Goal: Transaction & Acquisition: Purchase product/service

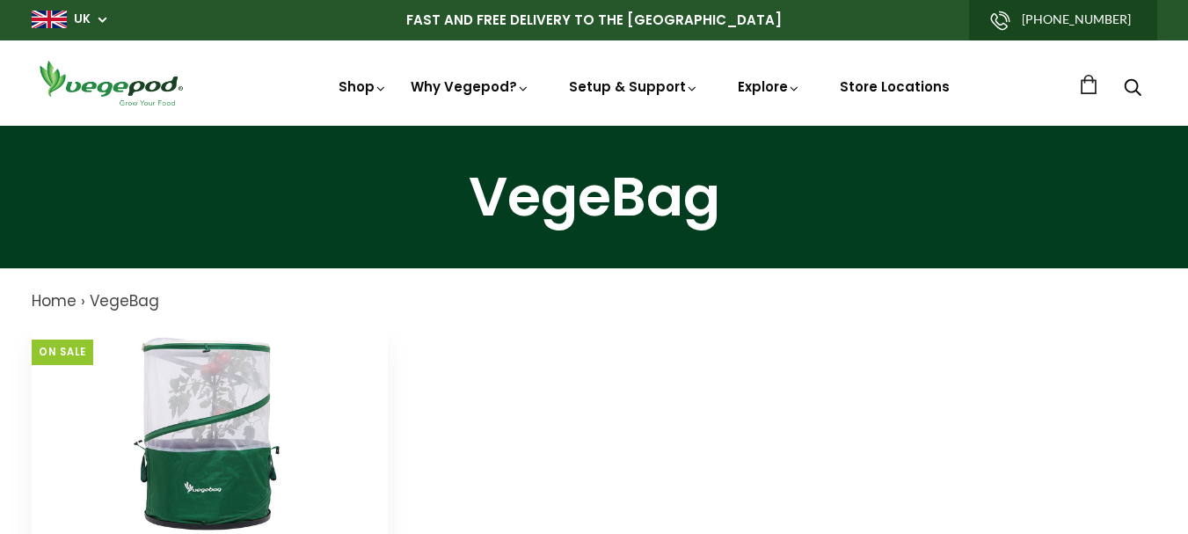
click at [217, 405] on img at bounding box center [209, 434] width 220 height 220
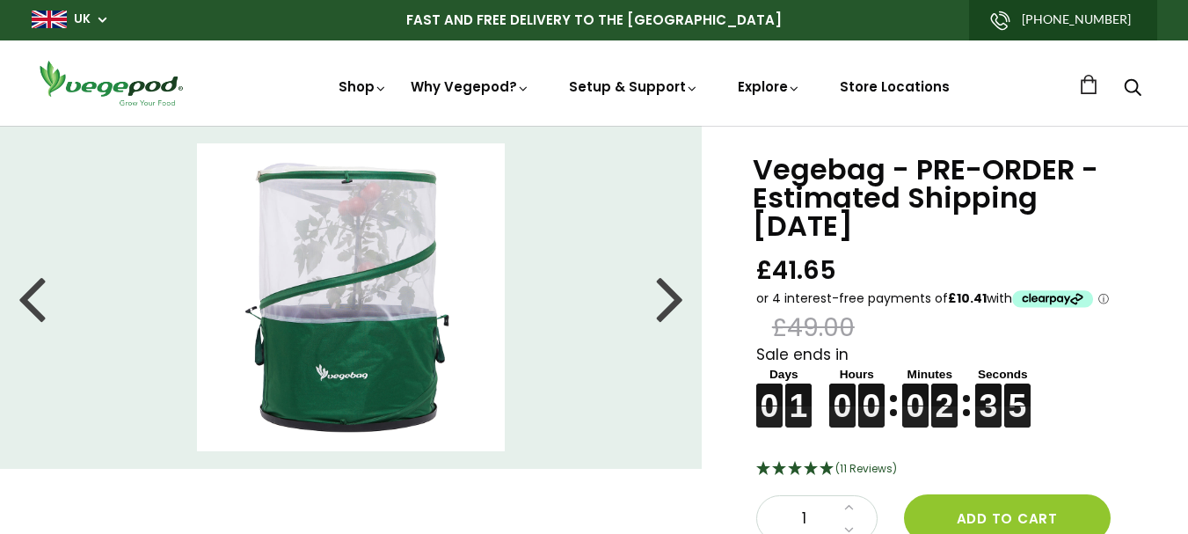
click at [663, 307] on div at bounding box center [670, 297] width 28 height 79
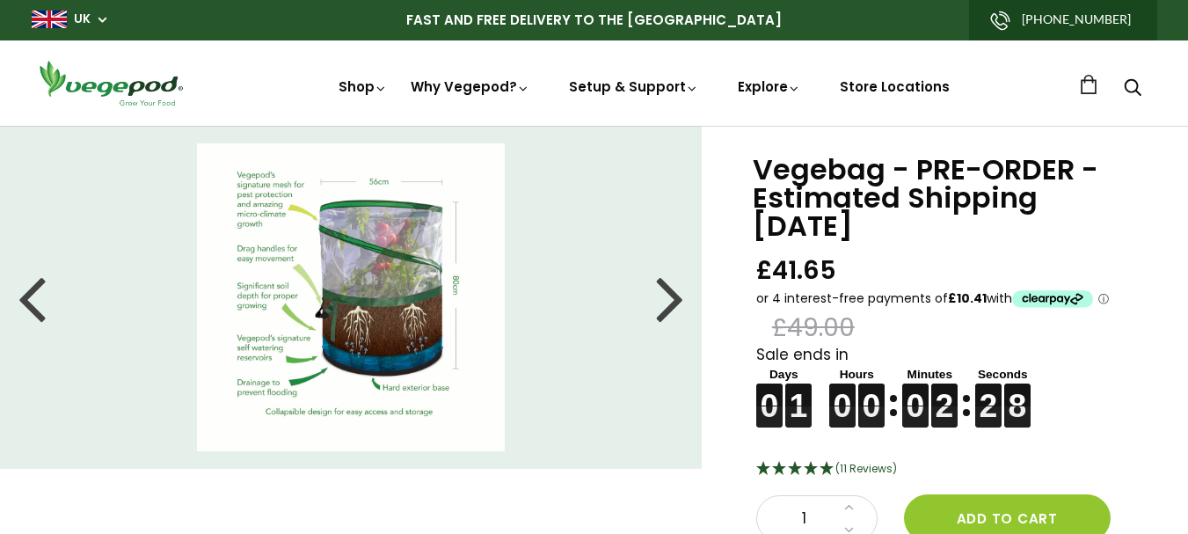
click at [277, 200] on img at bounding box center [351, 297] width 308 height 308
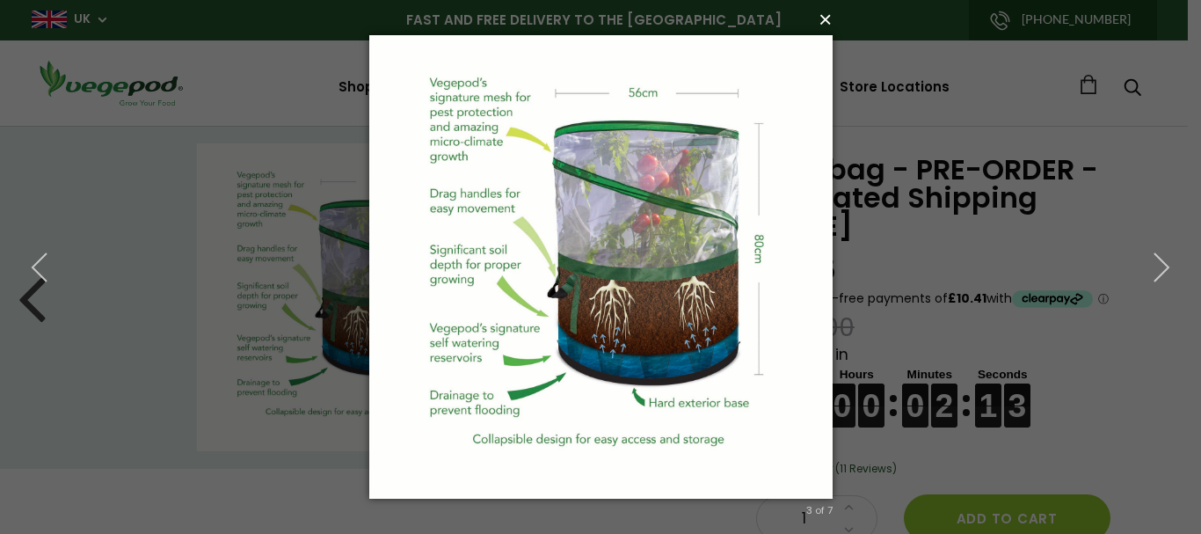
click at [824, 17] on button "×" at bounding box center [606, 19] width 463 height 39
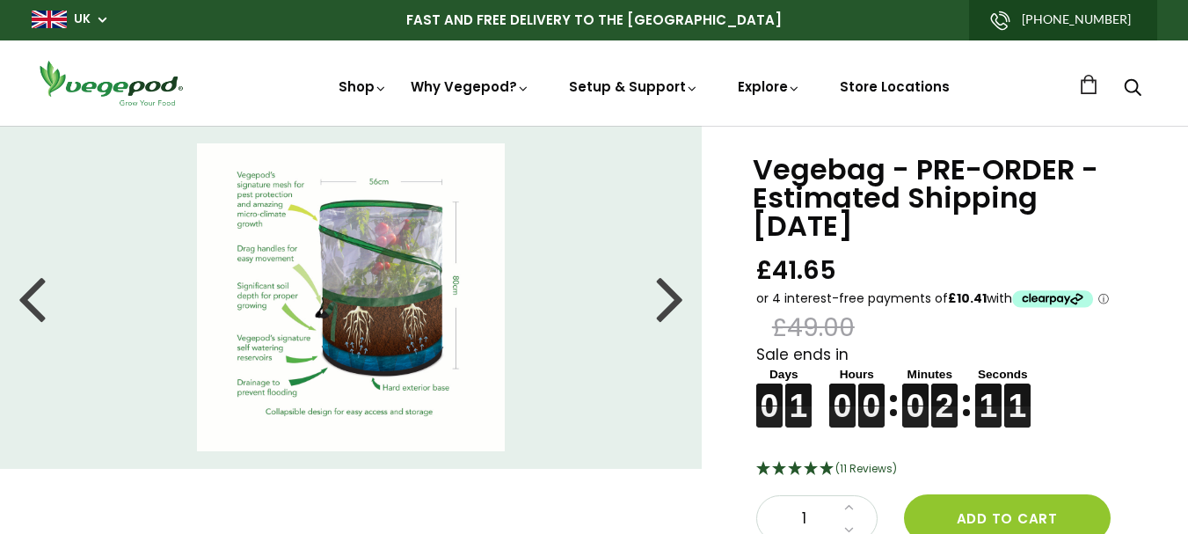
click at [654, 307] on li at bounding box center [351, 297] width 702 height 308
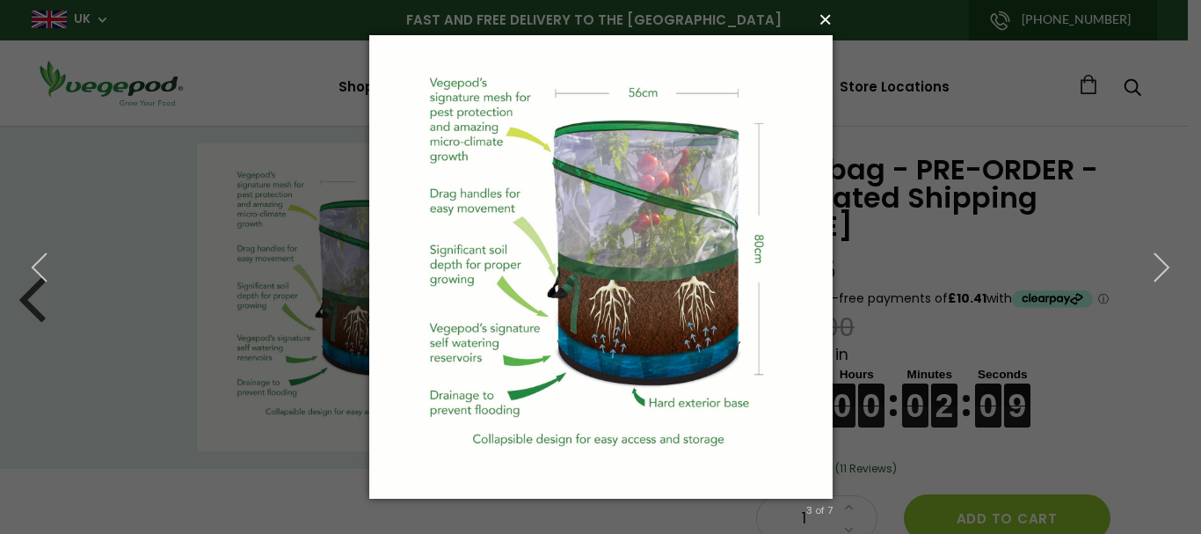
click at [827, 21] on button "×" at bounding box center [606, 19] width 463 height 39
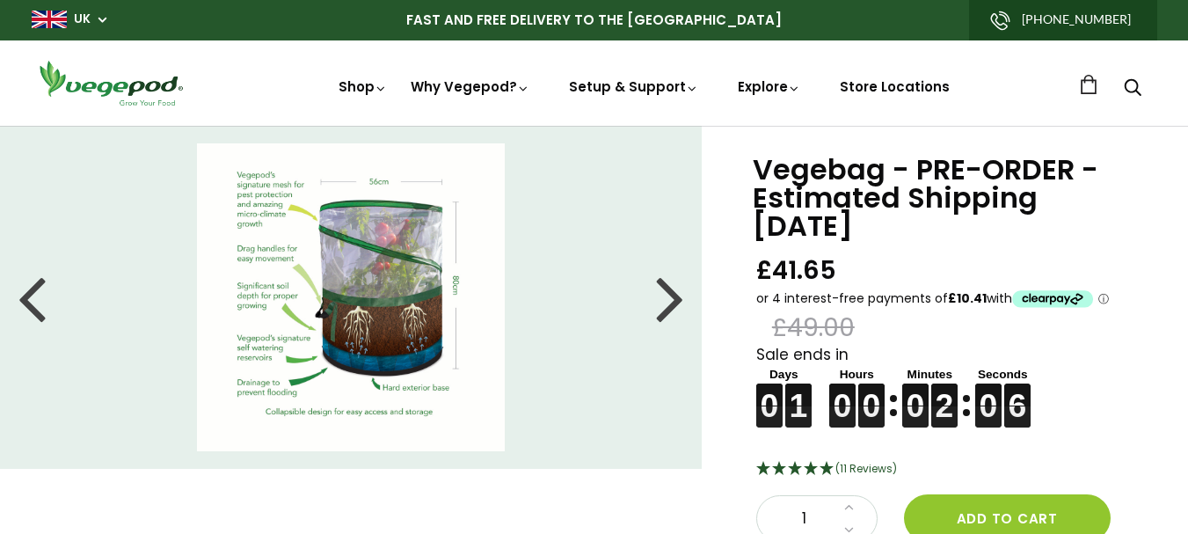
click at [676, 299] on div at bounding box center [670, 297] width 28 height 79
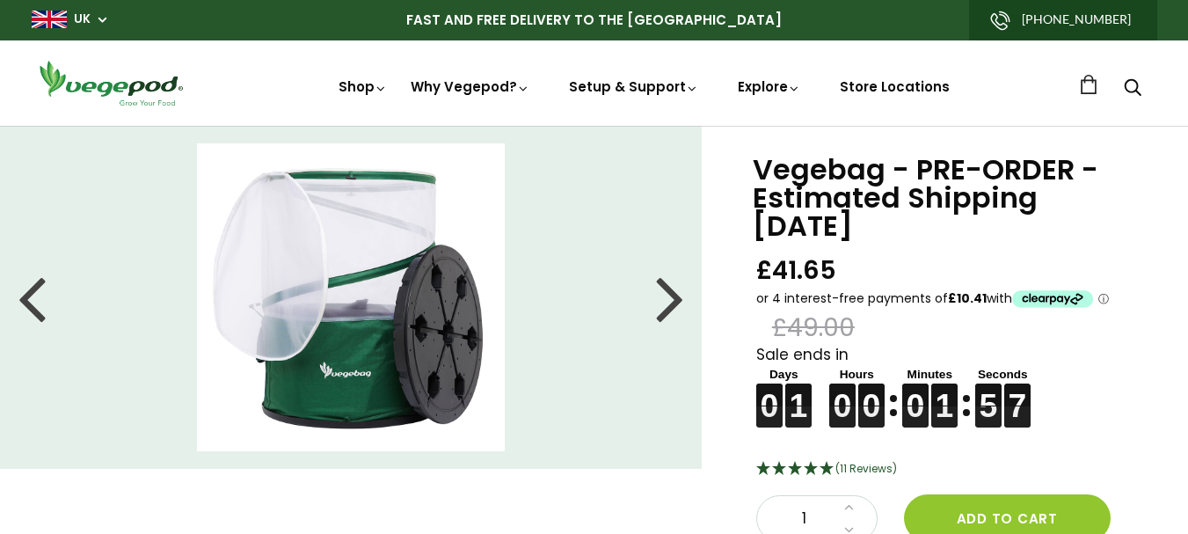
click at [675, 300] on div at bounding box center [670, 297] width 28 height 79
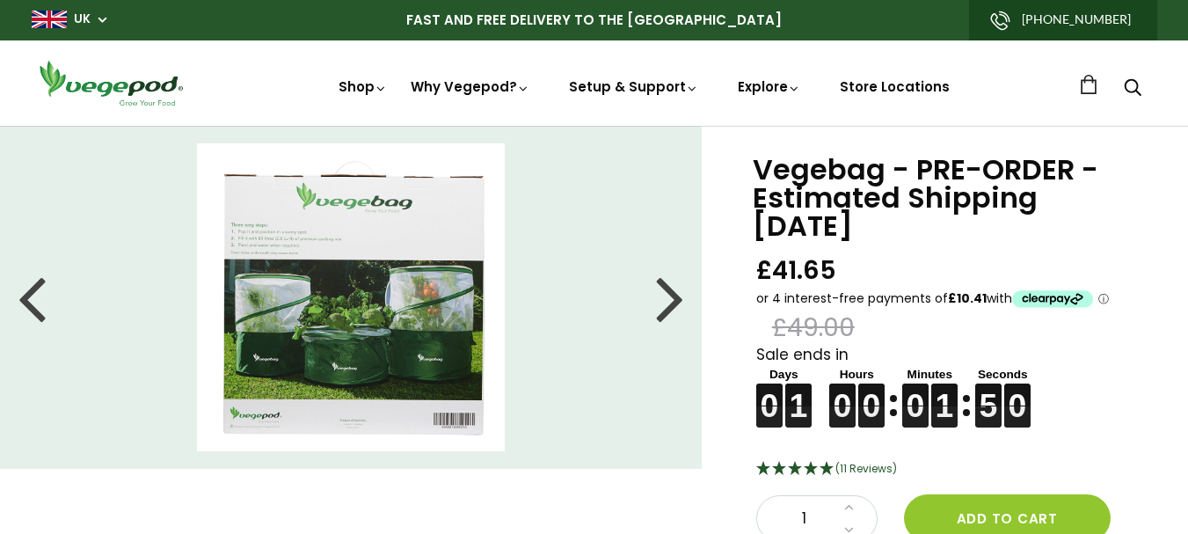
click at [675, 300] on div at bounding box center [670, 297] width 28 height 79
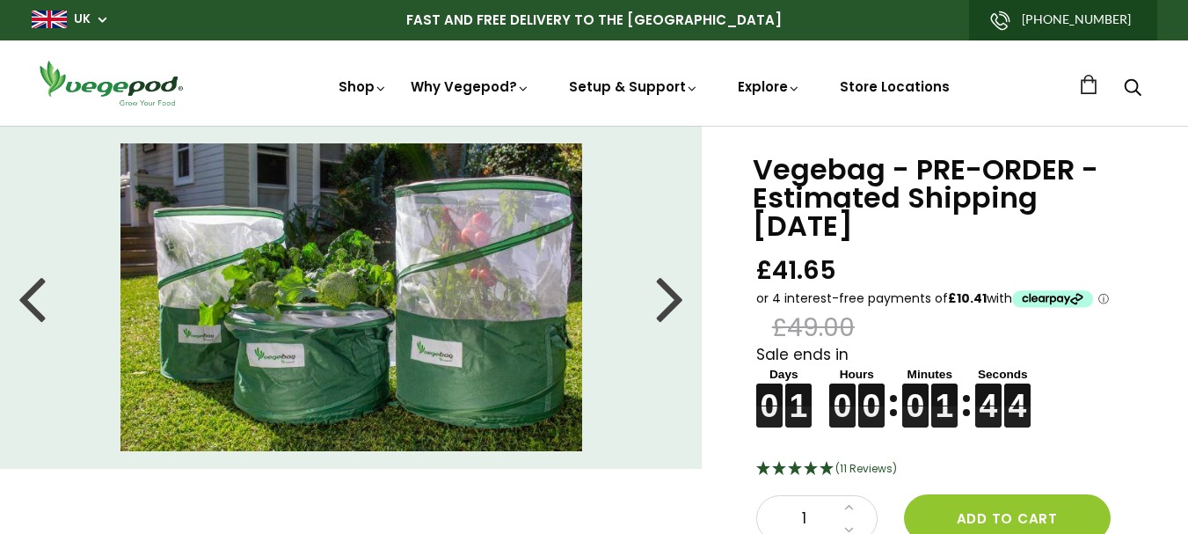
click at [675, 301] on div at bounding box center [670, 297] width 28 height 79
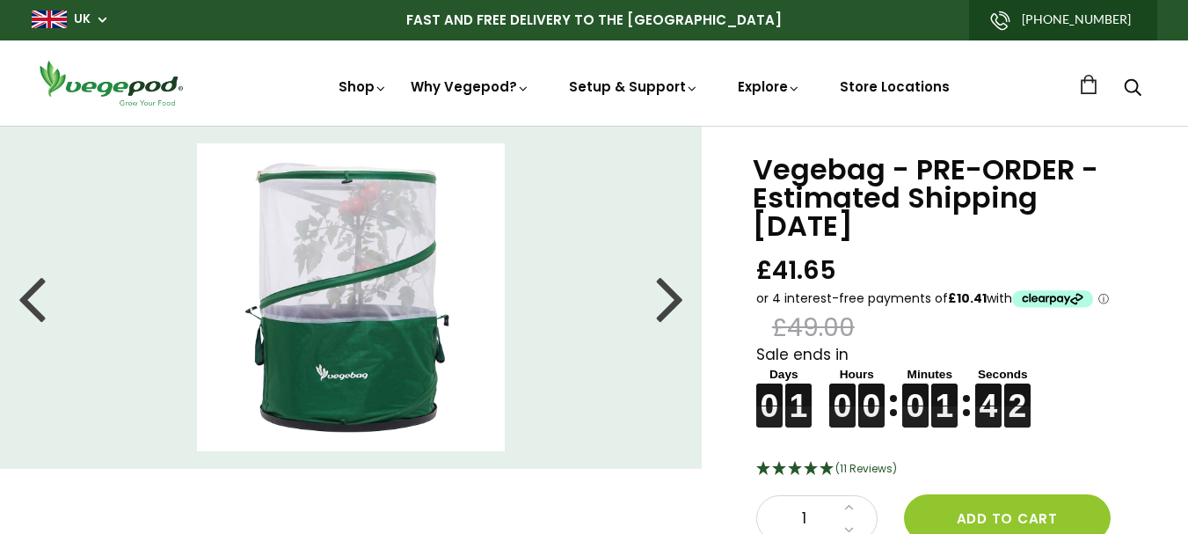
click at [675, 301] on div at bounding box center [670, 297] width 28 height 79
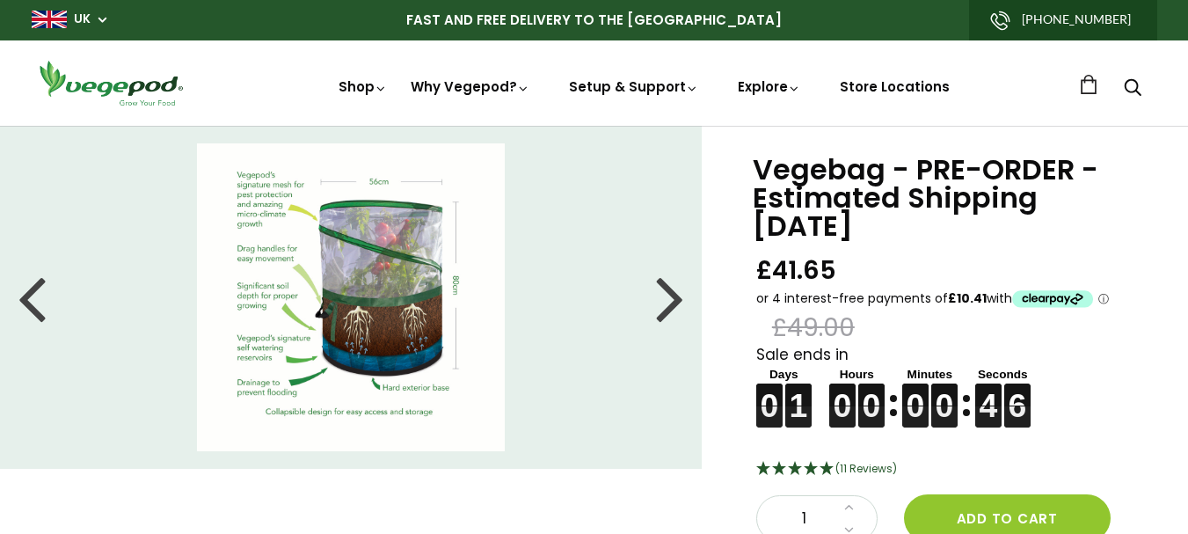
click at [667, 301] on div at bounding box center [670, 297] width 28 height 79
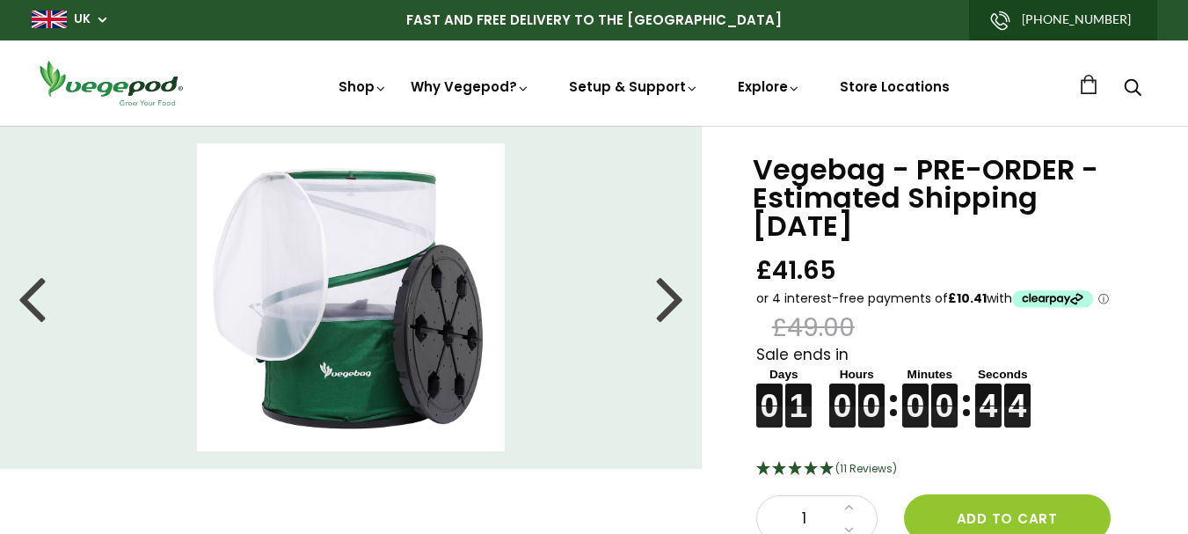
click at [679, 300] on div at bounding box center [670, 297] width 28 height 79
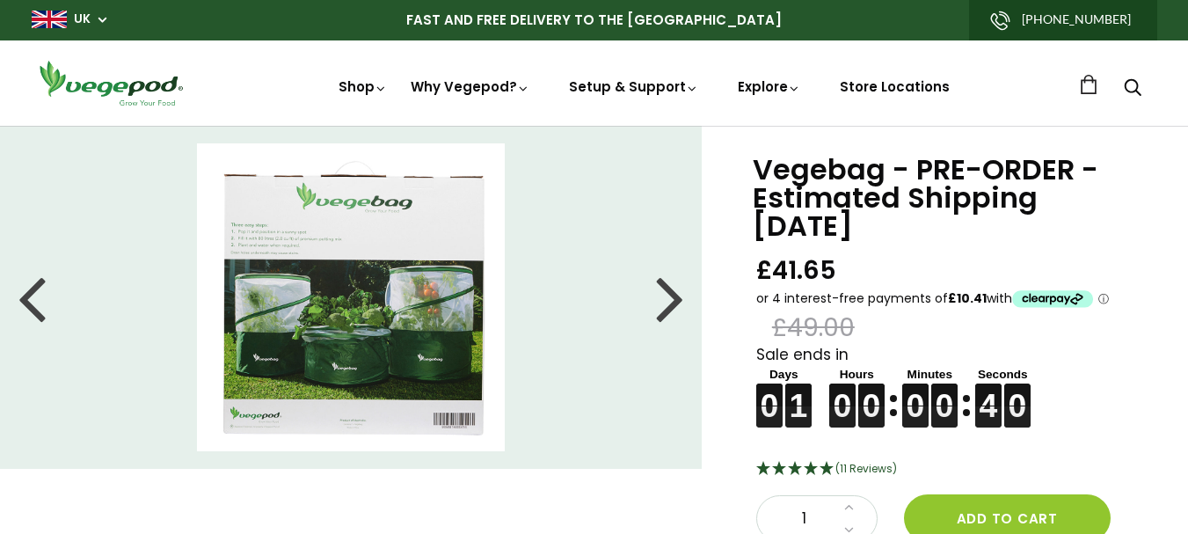
click at [679, 300] on div at bounding box center [670, 297] width 28 height 79
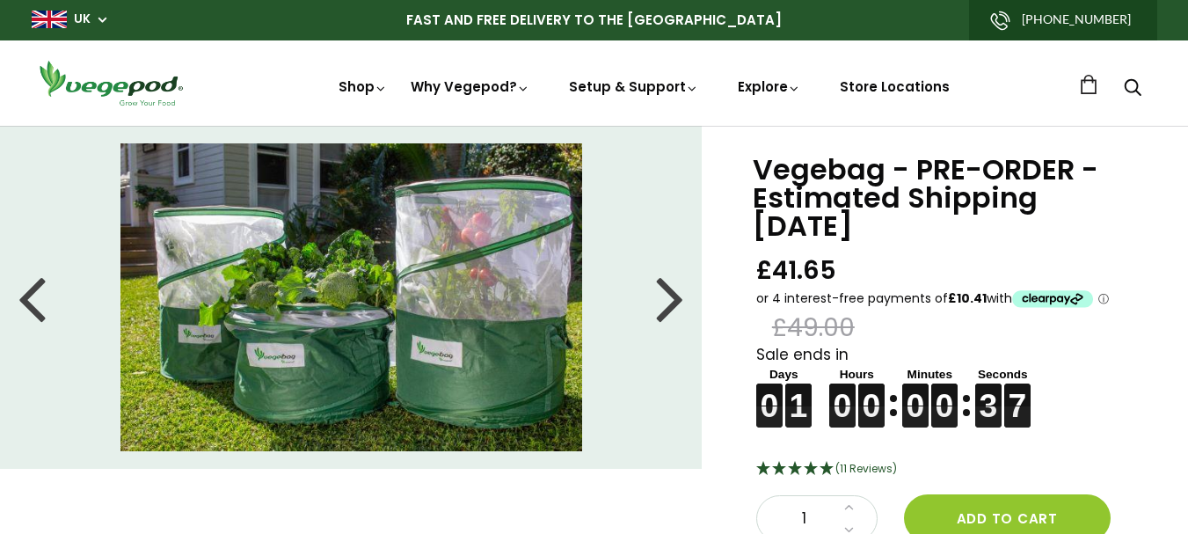
click at [679, 300] on div at bounding box center [670, 297] width 28 height 79
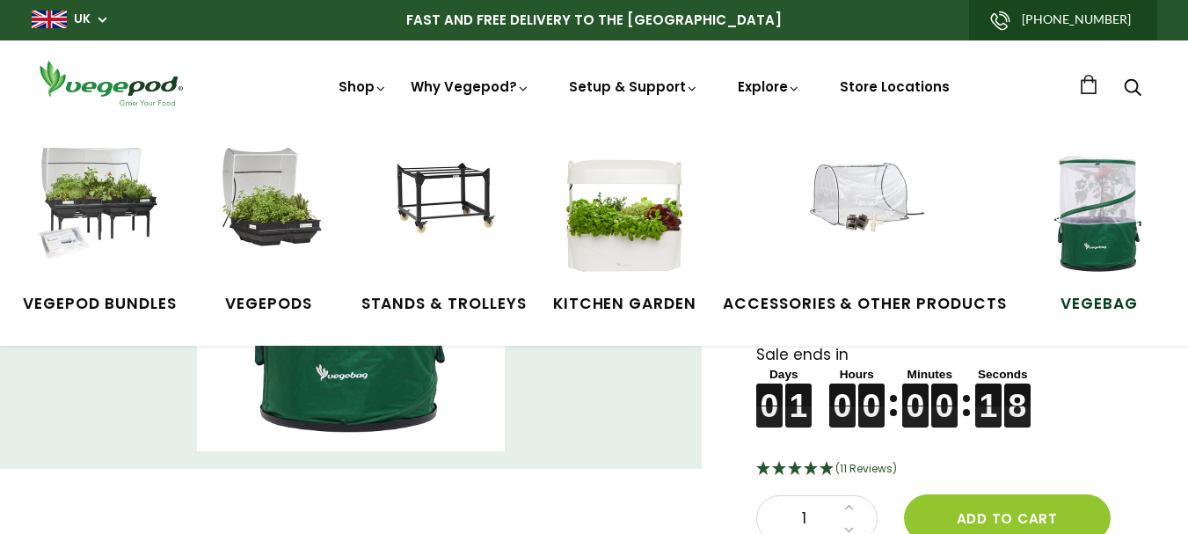
click at [1090, 230] on img at bounding box center [1099, 214] width 132 height 132
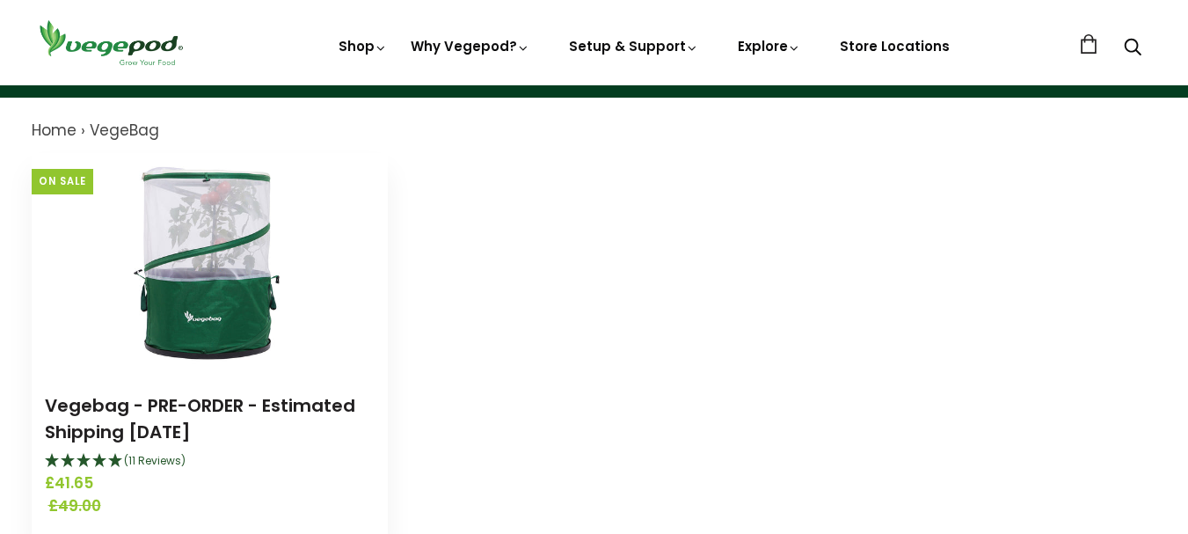
scroll to position [131, 0]
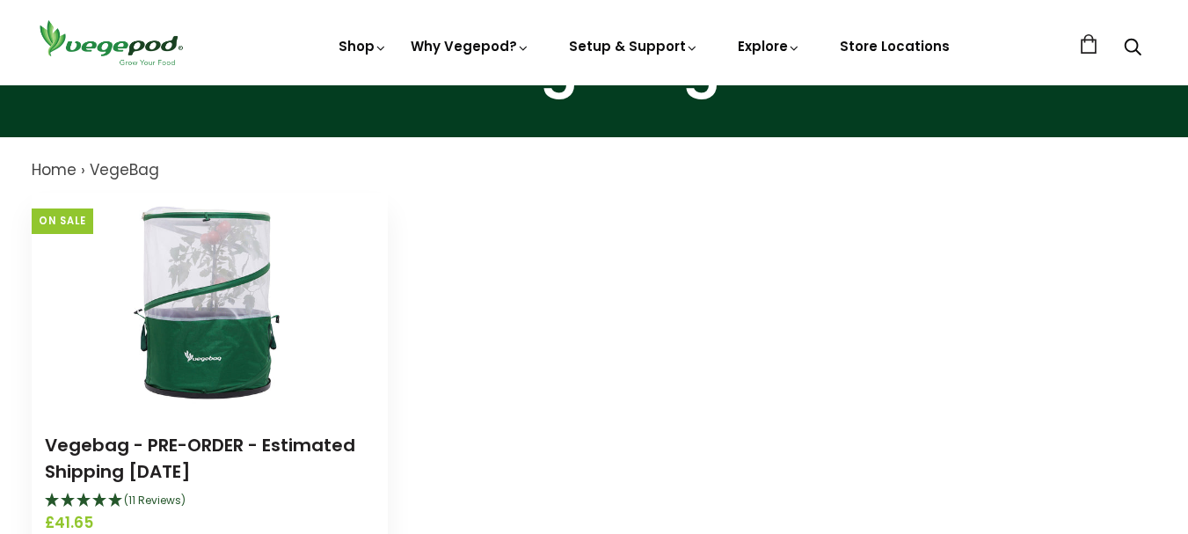
click at [228, 303] on img at bounding box center [209, 303] width 220 height 220
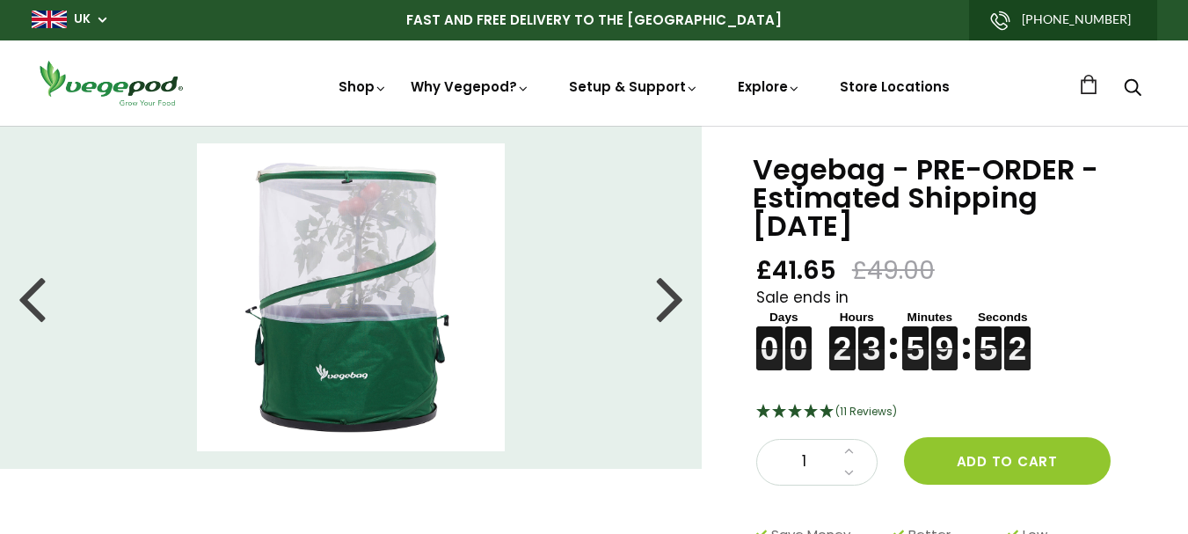
click at [668, 303] on div at bounding box center [670, 297] width 28 height 79
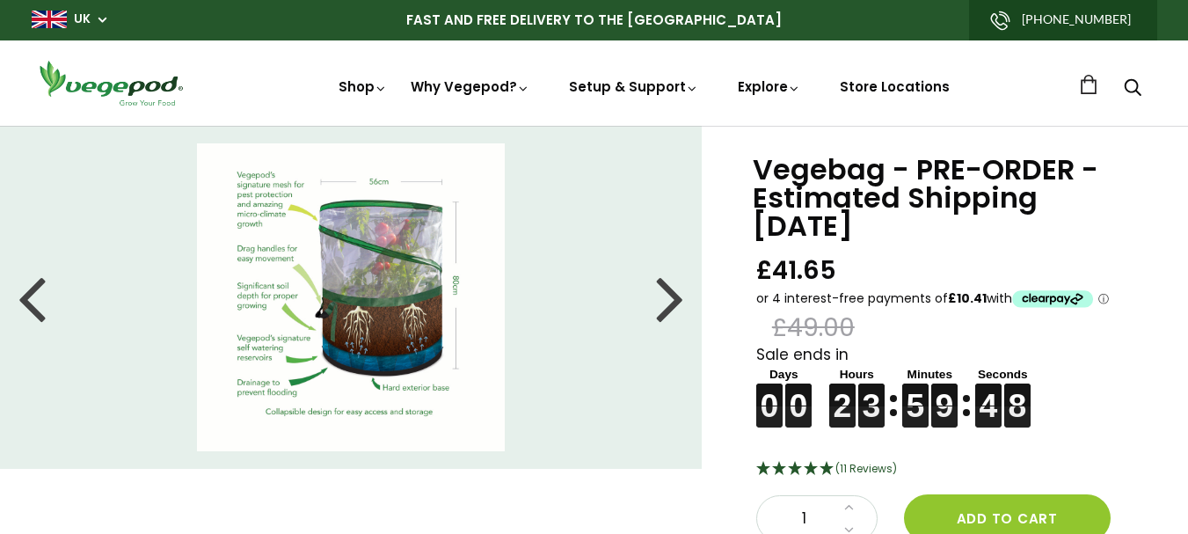
click at [429, 395] on img at bounding box center [351, 297] width 308 height 308
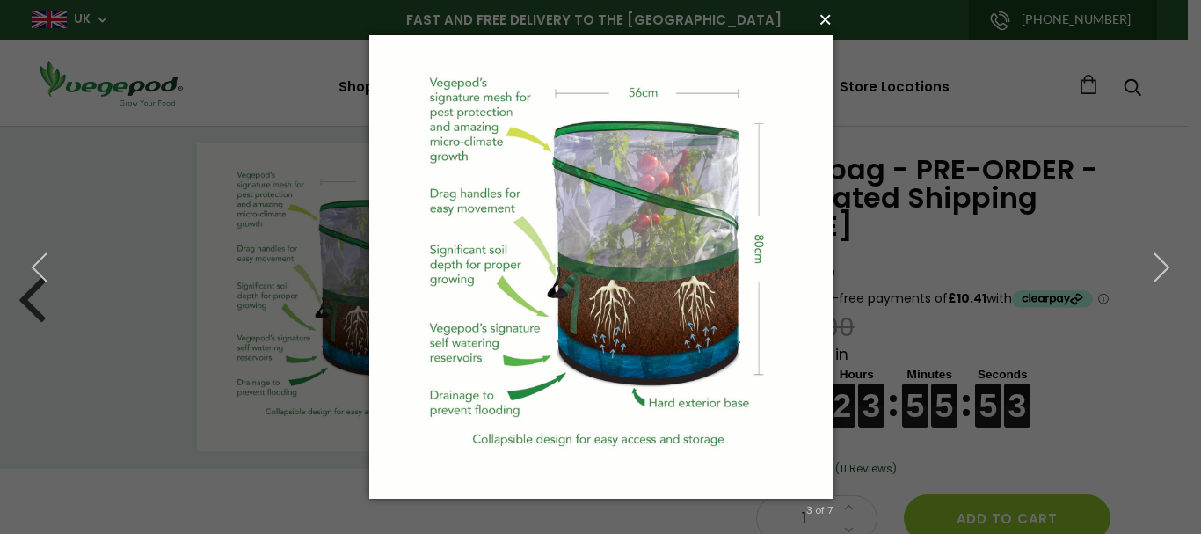
click at [825, 20] on button "×" at bounding box center [606, 19] width 463 height 39
